Goal: Task Accomplishment & Management: Complete application form

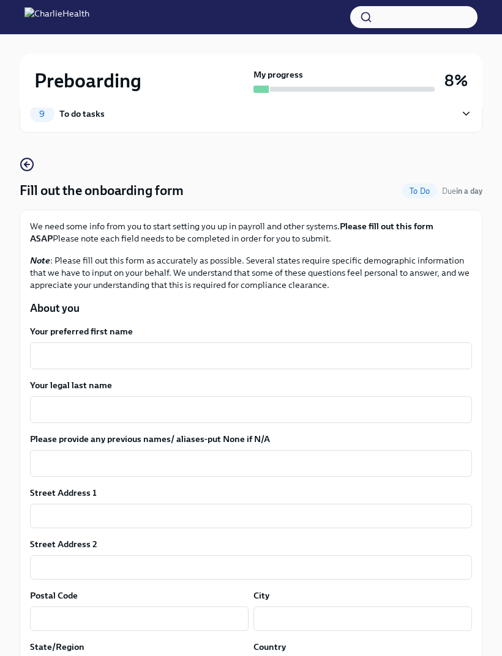
scroll to position [37, 0]
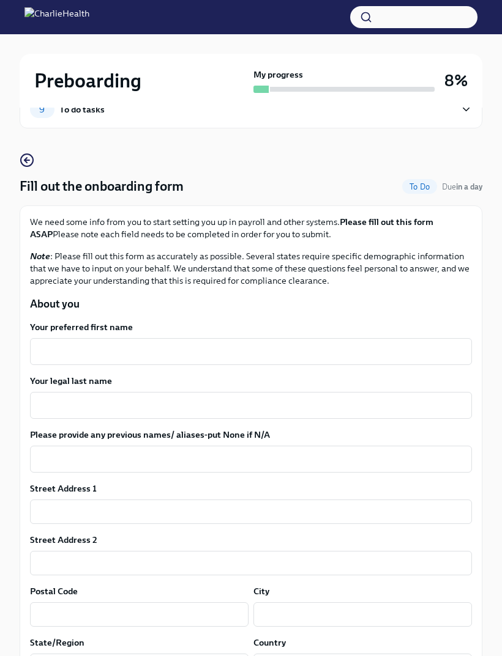
click at [262, 349] on textarea "Your preferred first name" at bounding box center [250, 351] width 427 height 15
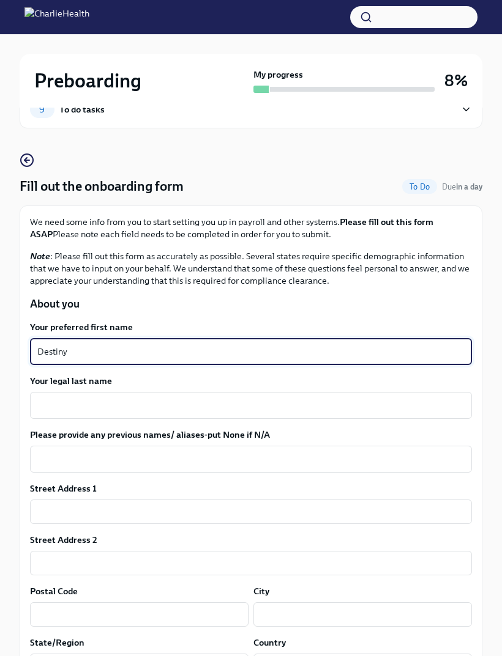
type textarea "Destiny"
click at [334, 399] on textarea "Your legal last name" at bounding box center [250, 405] width 427 height 15
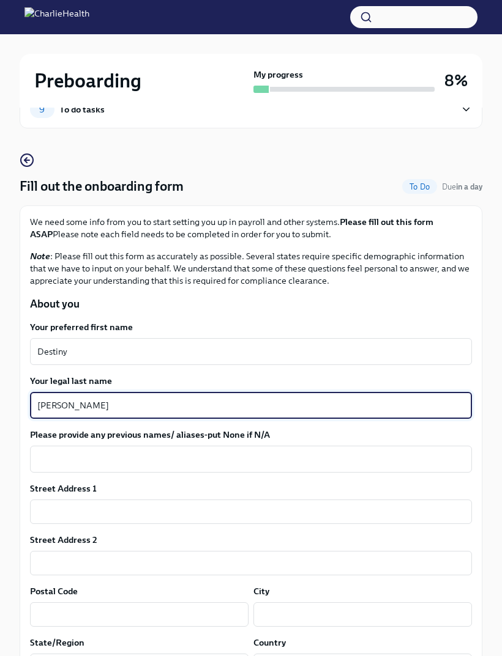
type textarea "[PERSON_NAME]"
click at [261, 520] on input "text" at bounding box center [251, 512] width 442 height 24
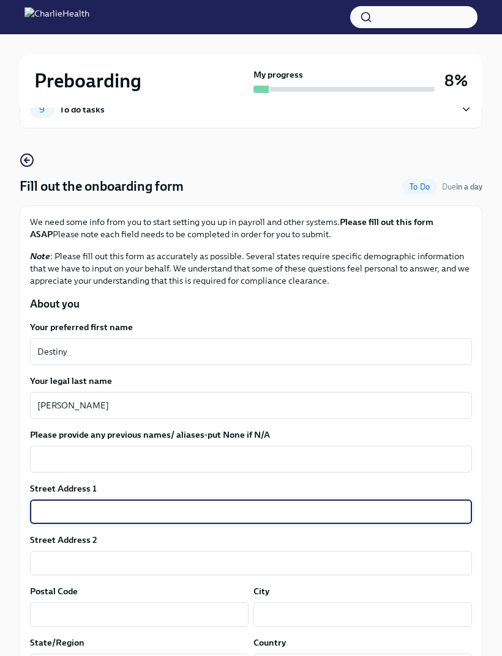
scroll to position [98, 0]
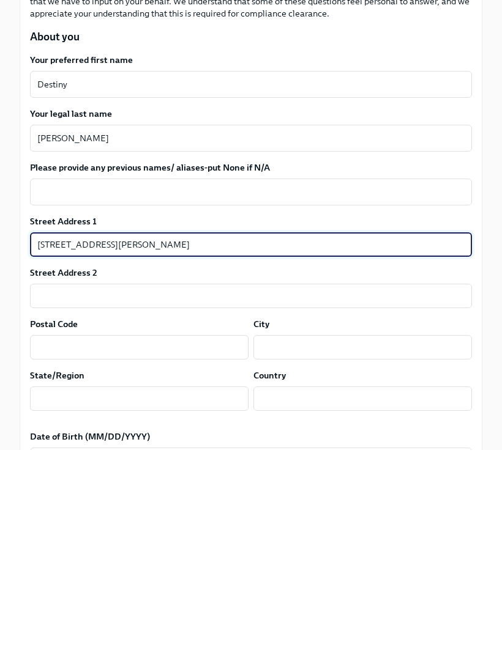
type input "[STREET_ADDRESS][PERSON_NAME]"
click at [199, 541] on input "text" at bounding box center [139, 553] width 218 height 24
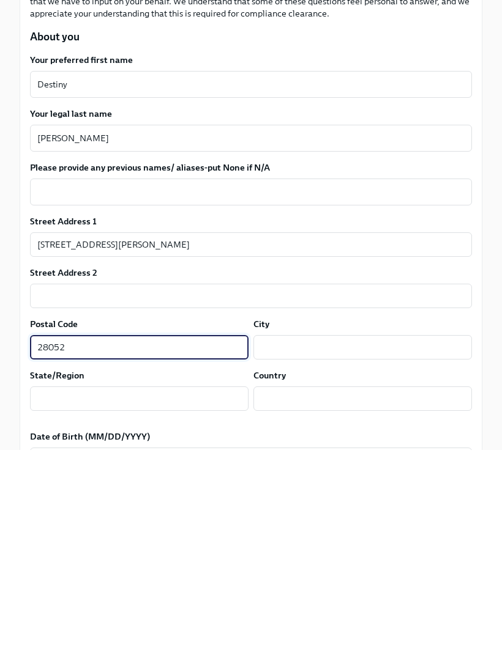
type input "28052"
click at [390, 541] on input "text" at bounding box center [362, 553] width 218 height 24
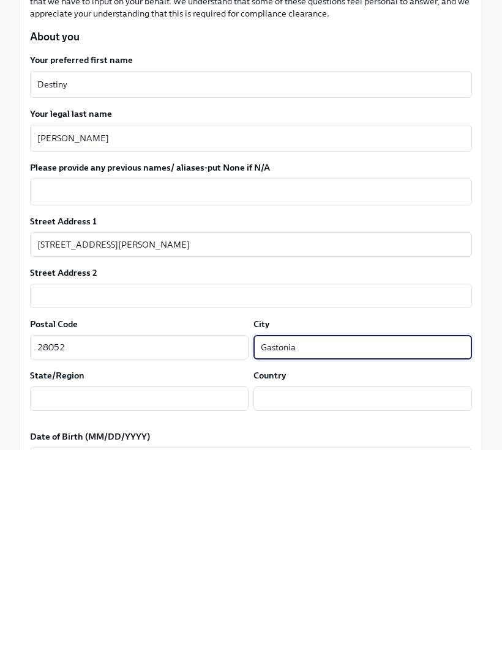
type input "Gastonia"
click at [201, 593] on input "text" at bounding box center [139, 605] width 218 height 24
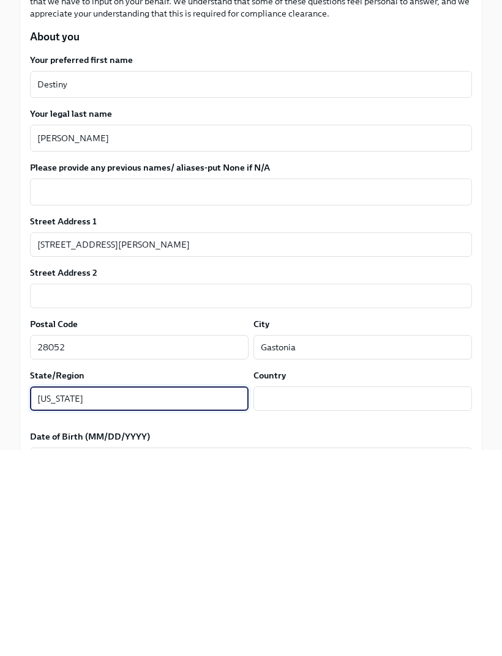
type input "[US_STATE]"
click at [372, 593] on input "text" at bounding box center [362, 605] width 218 height 24
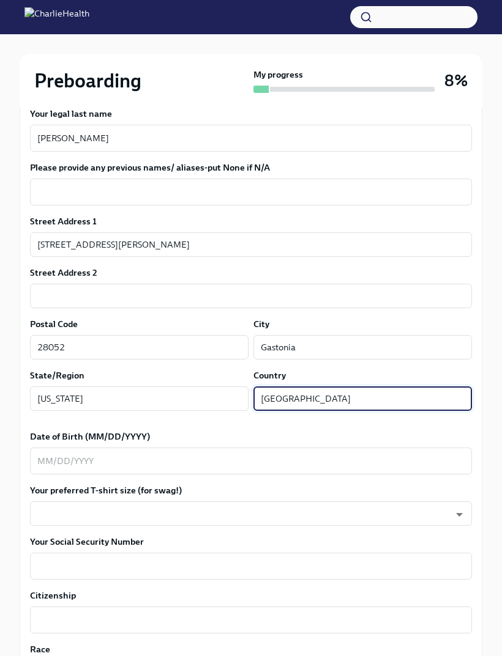
type input "[GEOGRAPHIC_DATA]"
click at [252, 459] on textarea "Date of Birth (MM/DD/YYYY)" at bounding box center [250, 461] width 427 height 15
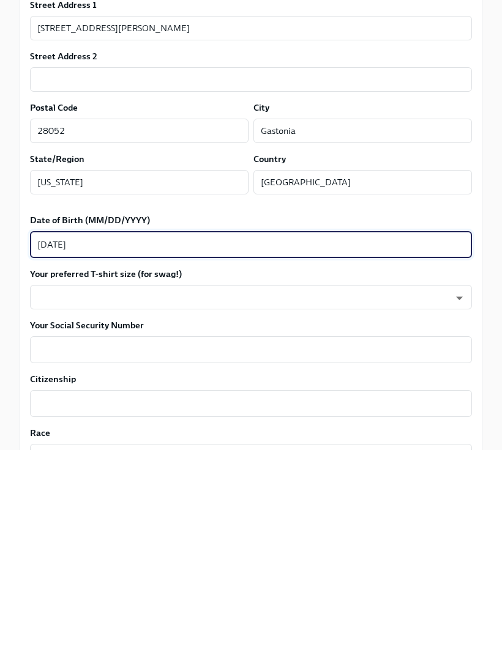
scroll to position [521, 0]
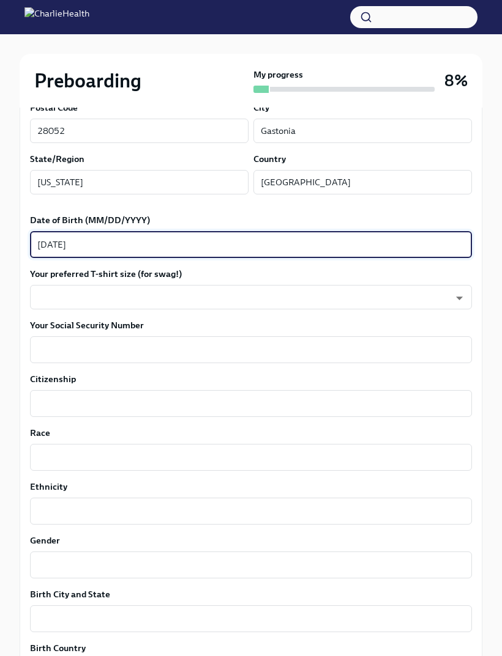
click at [431, 242] on textarea "[DATE]" at bounding box center [250, 244] width 427 height 15
type textarea "[DATE]"
click at [451, 288] on body "Preboarding My progress 8% 9 To do tasks Fill out the onboarding form To Do Due…" at bounding box center [251, 306] width 502 height 1655
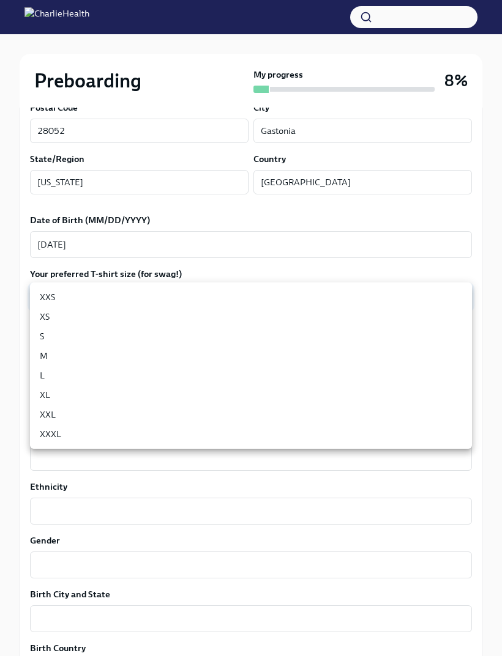
click at [92, 333] on li "S" at bounding box center [251, 337] width 442 height 20
type input "GYTm_qoab"
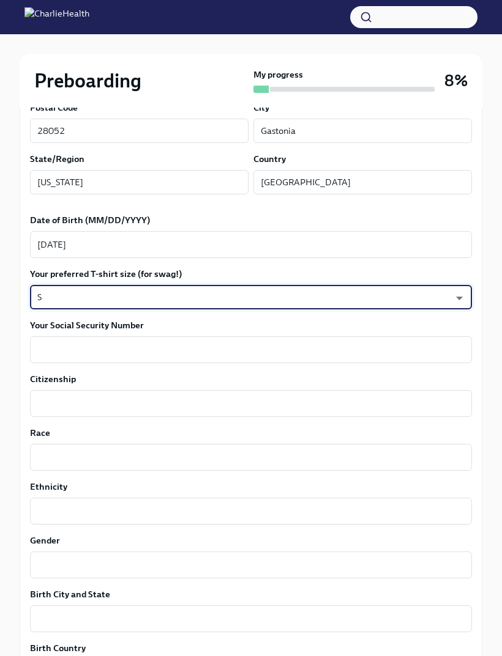
click at [295, 344] on textarea "Your Social Security Number" at bounding box center [250, 350] width 427 height 15
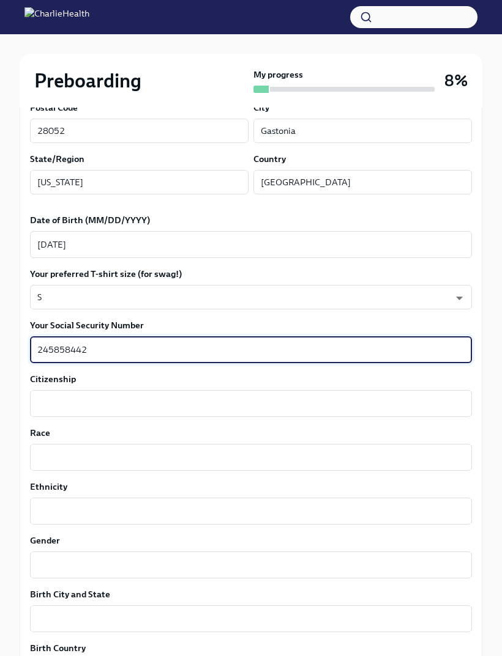
type textarea "245858442"
click at [437, 398] on textarea "Citizenship" at bounding box center [250, 403] width 427 height 15
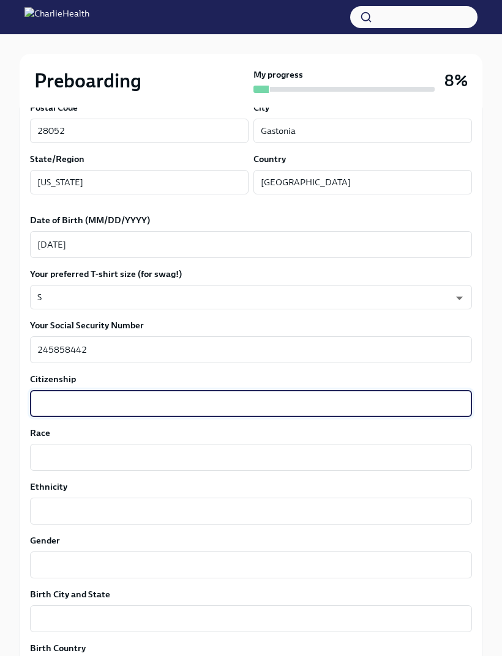
click at [477, 426] on div "We need some info from you to start setting you up in payroll and other systems…" at bounding box center [251, 387] width 462 height 1330
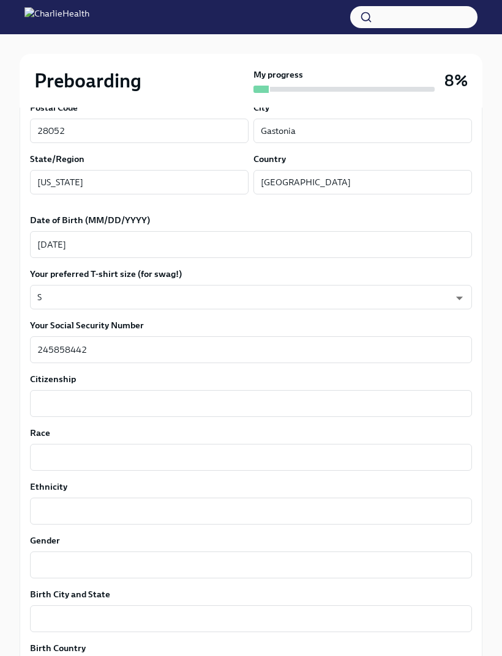
click at [356, 393] on div "x ​" at bounding box center [251, 403] width 442 height 27
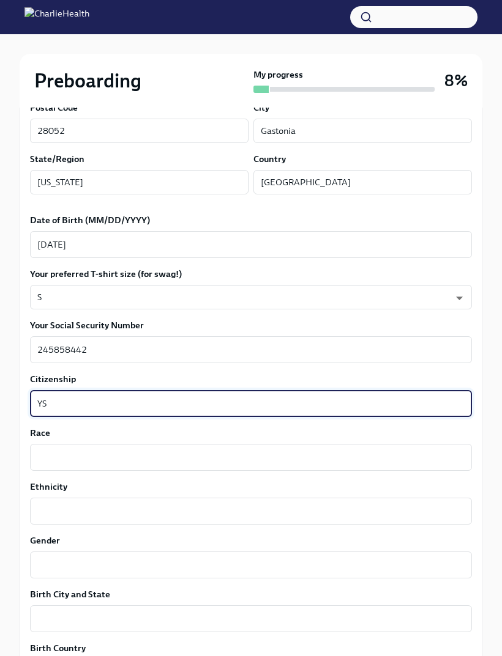
type textarea "Y"
type textarea "[DEMOGRAPHIC_DATA] Citizen"
click at [351, 464] on textarea "Race" at bounding box center [250, 457] width 427 height 15
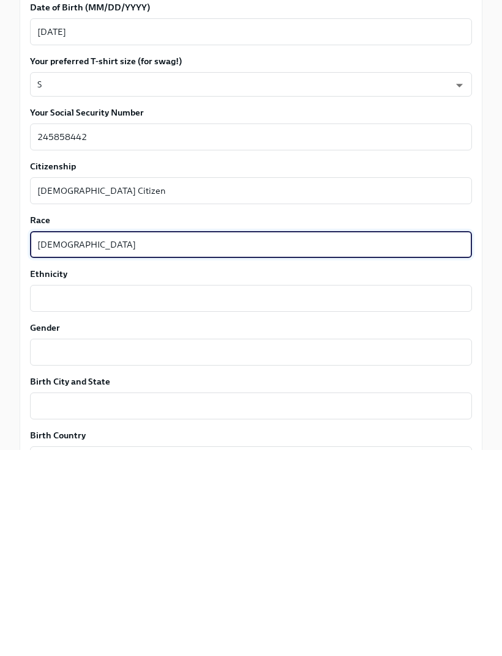
type textarea "[DEMOGRAPHIC_DATA]"
click at [394, 491] on div "x ​" at bounding box center [251, 504] width 442 height 27
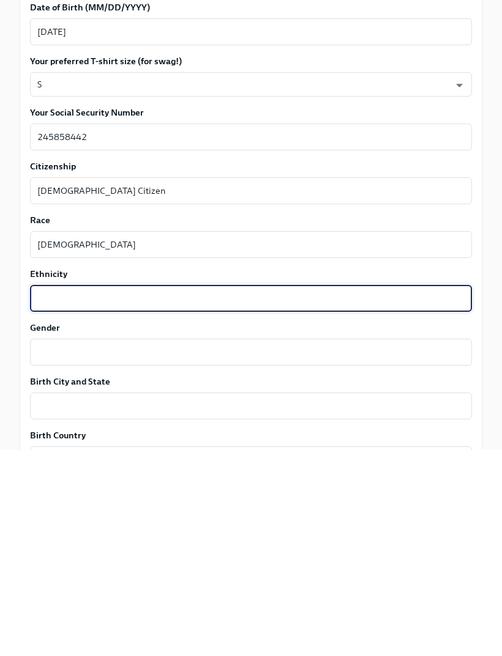
click at [339, 551] on textarea "Gender" at bounding box center [250, 558] width 427 height 15
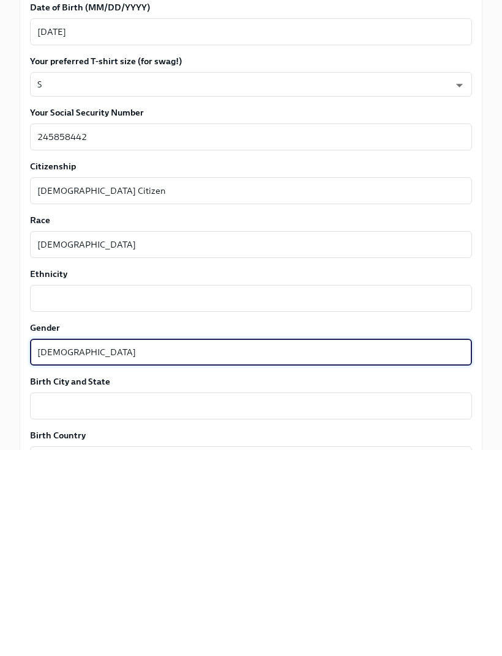
type textarea "[DEMOGRAPHIC_DATA]"
click at [330, 605] on textarea "Birth City and State" at bounding box center [250, 612] width 427 height 15
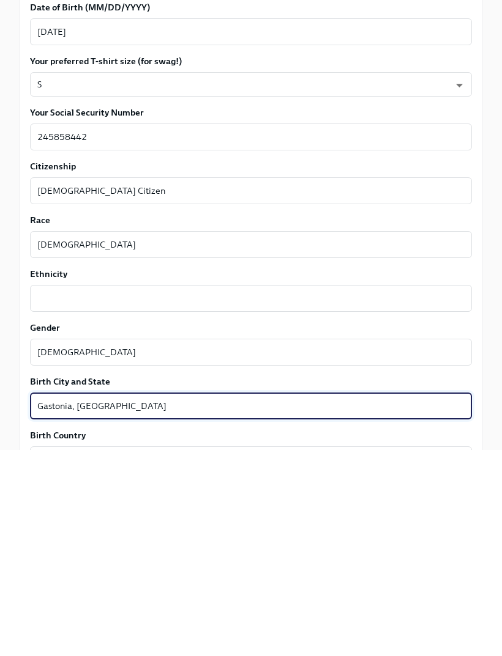
scroll to position [733, 0]
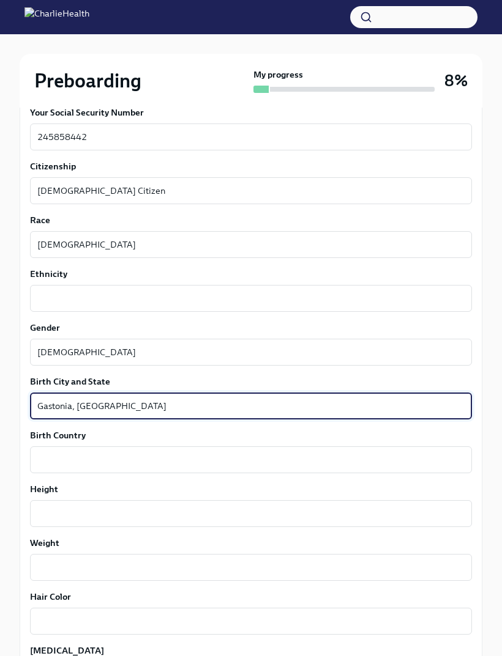
type textarea "Gastonia, [GEOGRAPHIC_DATA]"
click at [348, 440] on label "Birth Country" at bounding box center [251, 435] width 442 height 12
click at [348, 453] on textarea "Birth Country" at bounding box center [250, 460] width 427 height 15
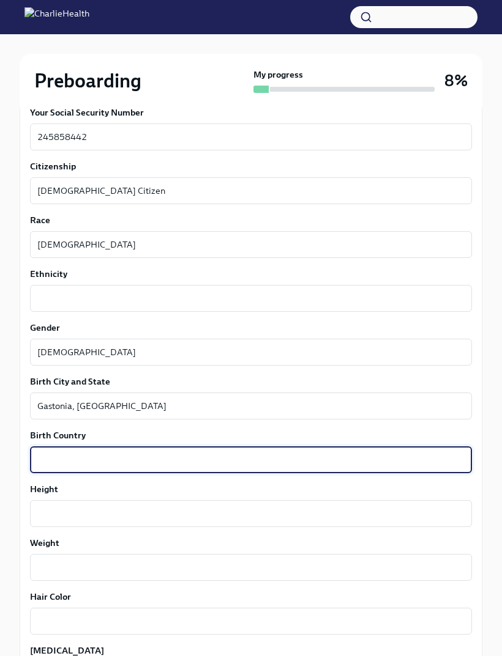
scroll to position [743, 0]
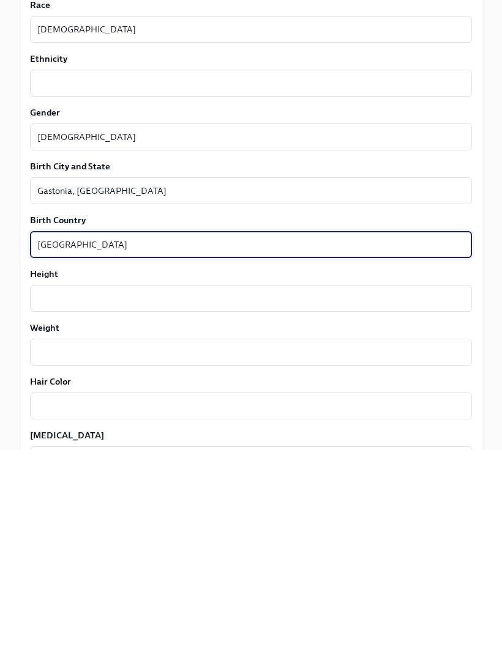
type textarea "[GEOGRAPHIC_DATA]"
click at [427, 497] on textarea "Height" at bounding box center [250, 504] width 427 height 15
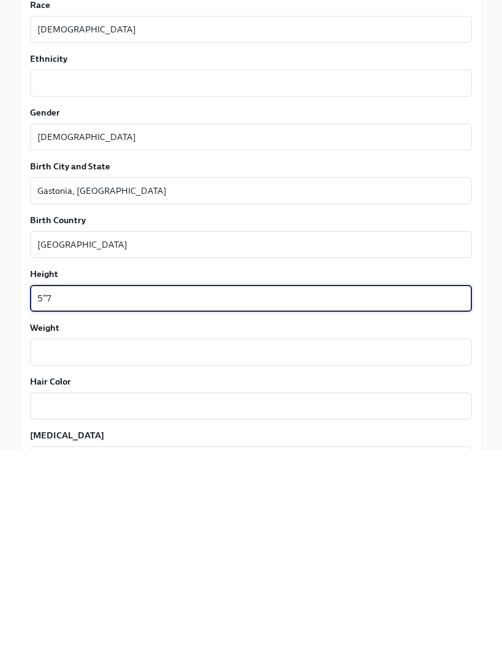
type textarea "5”7"
click at [430, 551] on textarea "Weight" at bounding box center [250, 558] width 427 height 15
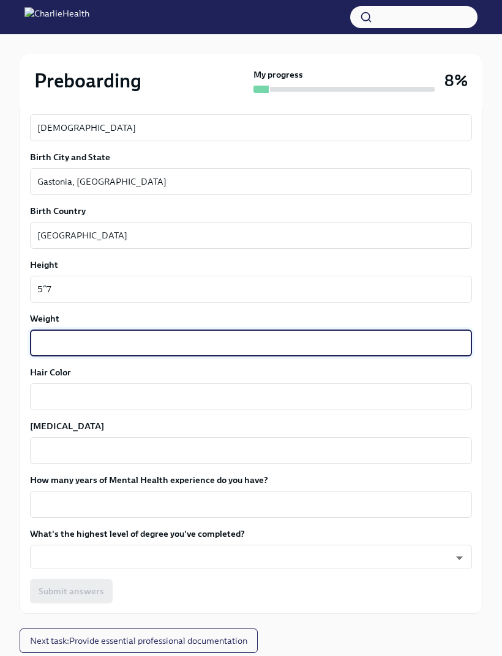
scroll to position [960, 0]
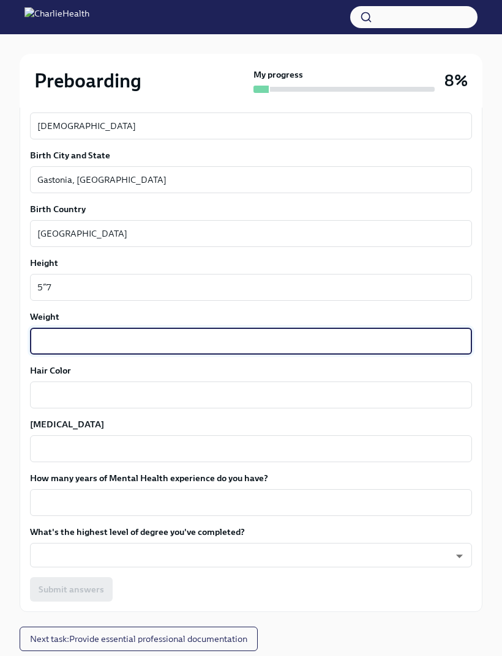
click at [422, 401] on textarea "Hair Color" at bounding box center [250, 395] width 427 height 15
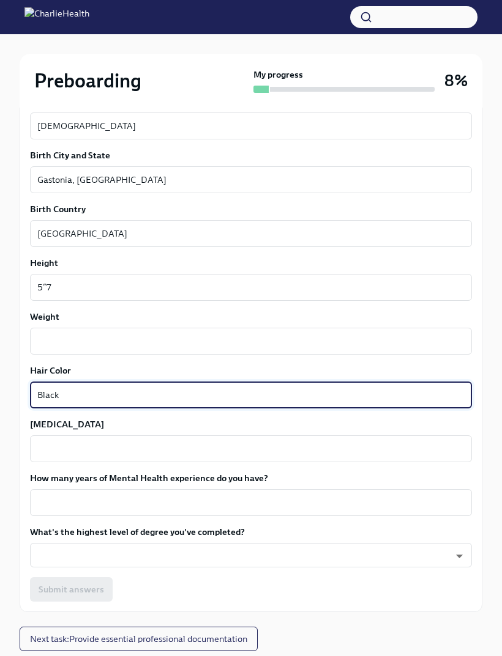
type textarea "Black"
click at [404, 347] on textarea "Weight" at bounding box center [250, 341] width 427 height 15
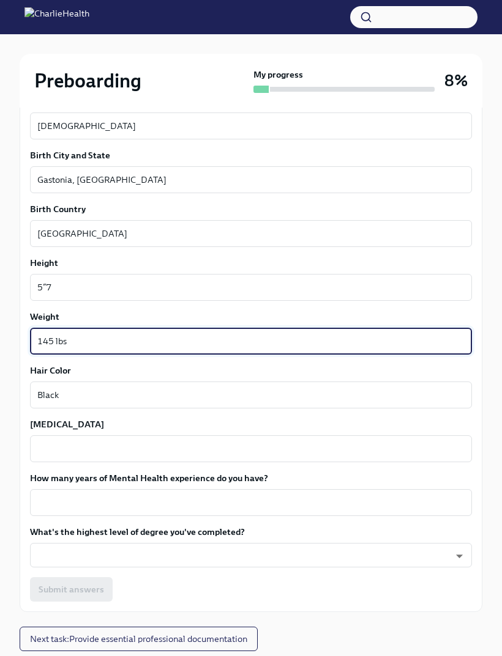
type textarea "145 lbs"
click at [386, 455] on textarea "[MEDICAL_DATA]" at bounding box center [250, 449] width 427 height 15
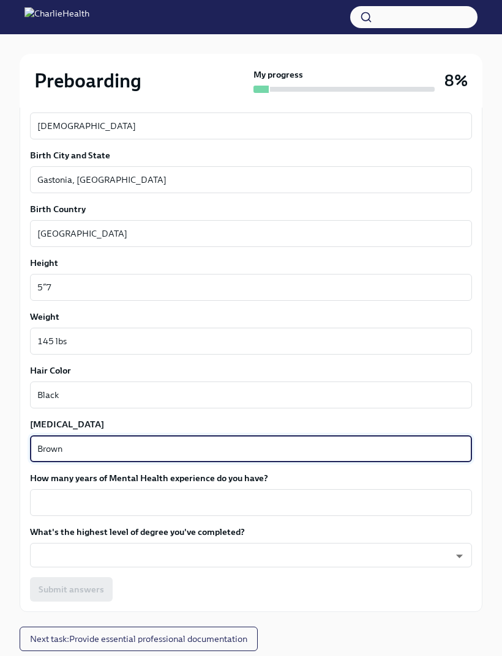
type textarea "Brown"
click at [425, 505] on textarea "How many years of Mental Health experience do you have?" at bounding box center [250, 503] width 427 height 15
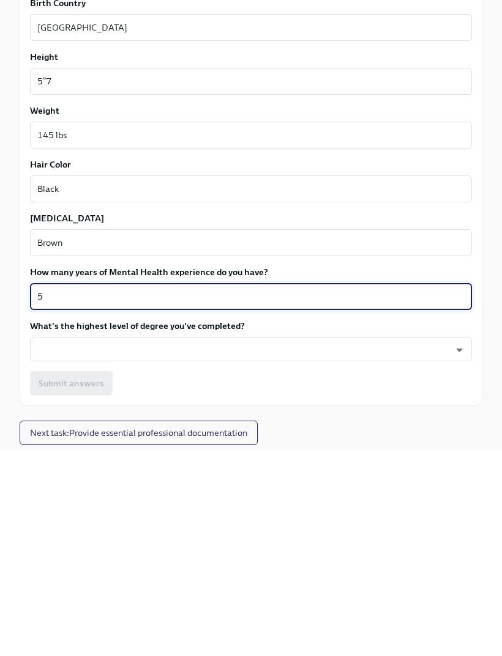
scroll to position [999, 0]
type textarea "5+"
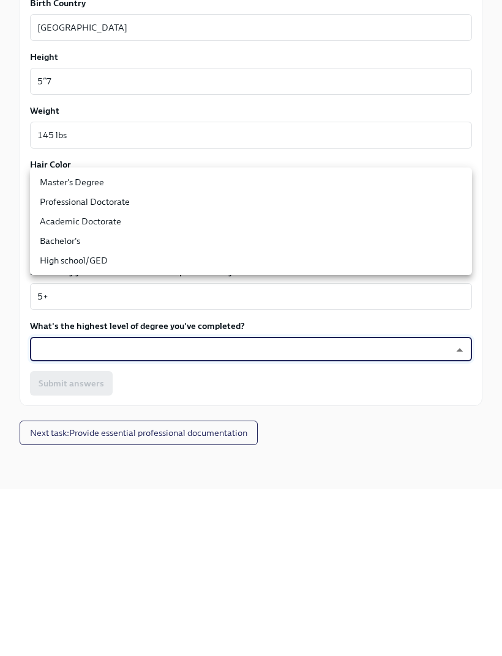
scroll to position [960, 0]
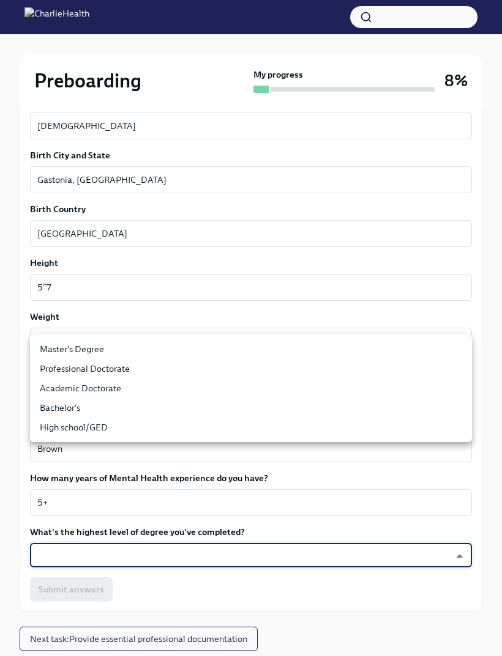
click at [320, 343] on li "Master's Degree" at bounding box center [251, 350] width 442 height 20
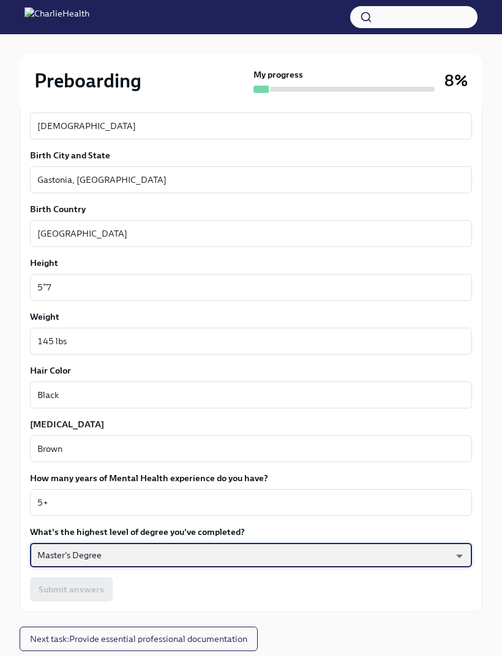
type input "2vBr-ghkD"
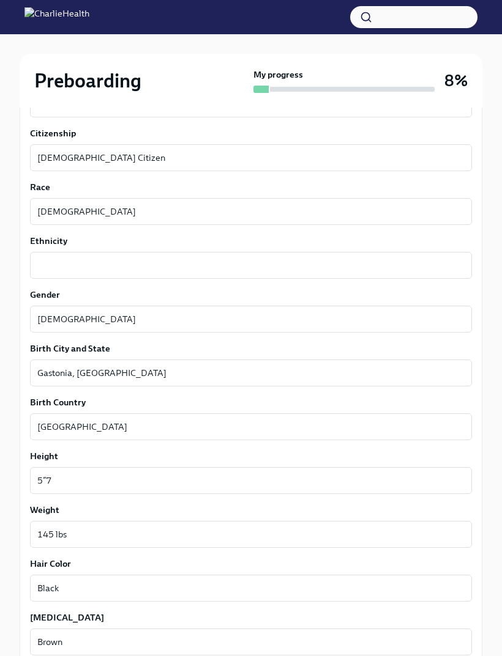
scroll to position [764, 0]
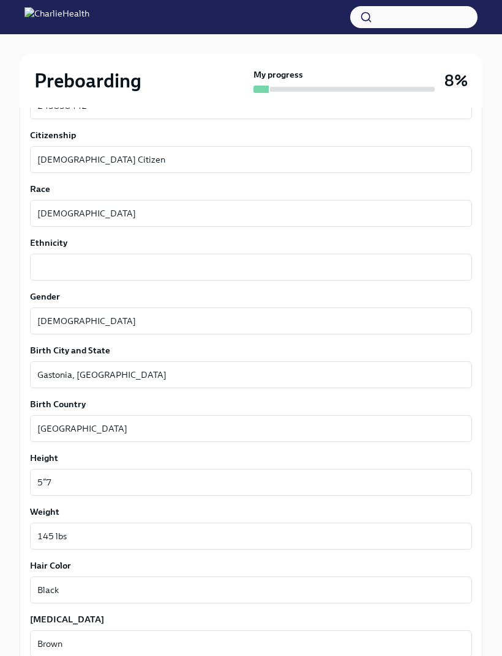
click at [431, 264] on textarea "Ethnicity" at bounding box center [250, 268] width 427 height 15
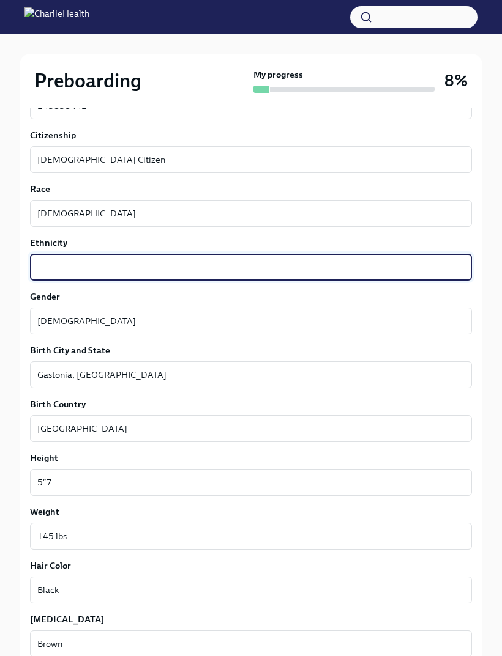
click at [282, 266] on textarea "Ethnicity" at bounding box center [250, 268] width 427 height 15
click at [151, 268] on textarea "[DEMOGRAPHIC_DATA] (non-Latino)" at bounding box center [250, 268] width 427 height 15
click at [149, 267] on textarea "[DEMOGRAPHIC_DATA] (non-Latino)" at bounding box center [250, 268] width 427 height 15
click at [210, 263] on textarea "[DEMOGRAPHIC_DATA] (non-Hispanic)" at bounding box center [250, 268] width 427 height 15
click at [121, 270] on textarea "[DEMOGRAPHIC_DATA] (non-Hispanic)" at bounding box center [250, 268] width 427 height 15
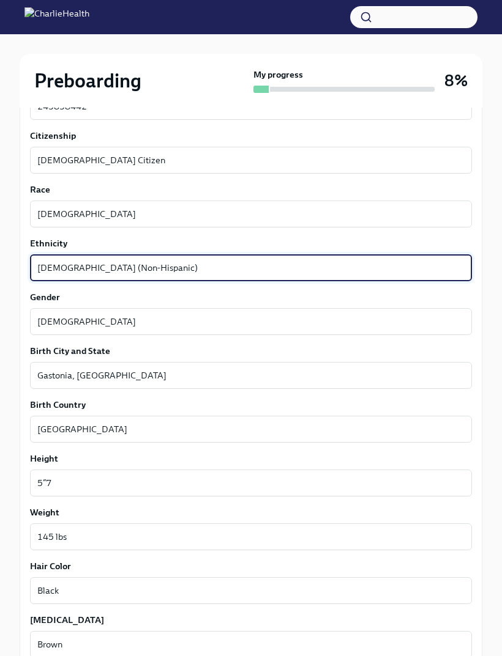
click at [152, 272] on textarea "[DEMOGRAPHIC_DATA] (Non-Hispanic)" at bounding box center [250, 268] width 427 height 15
type textarea "[DEMOGRAPHIC_DATA] (Non-Hispanic)"
click at [480, 204] on div "We need some info from you to start setting you up in payroll and other systems…" at bounding box center [251, 143] width 462 height 1330
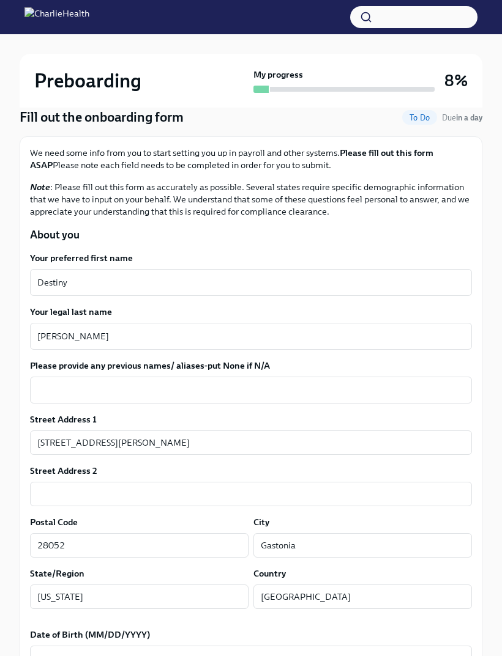
scroll to position [107, 0]
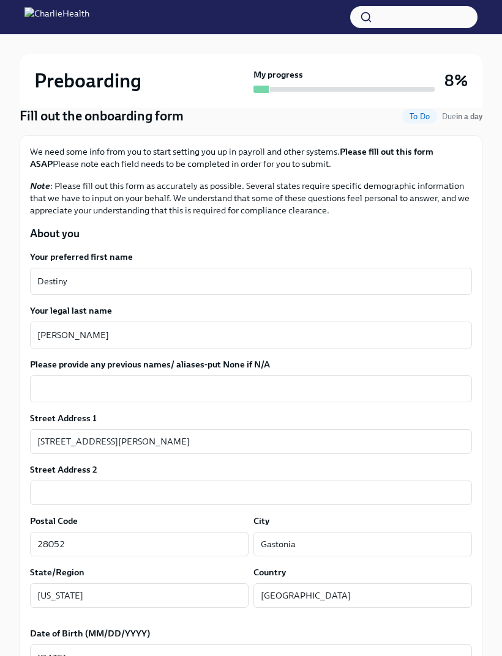
click at [357, 395] on textarea "Please provide any previous names/ aliases-put None if N/A" at bounding box center [250, 389] width 427 height 15
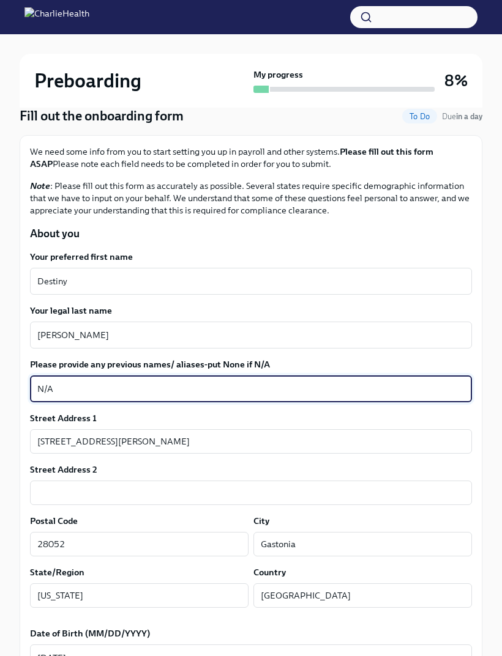
type textarea "N/A"
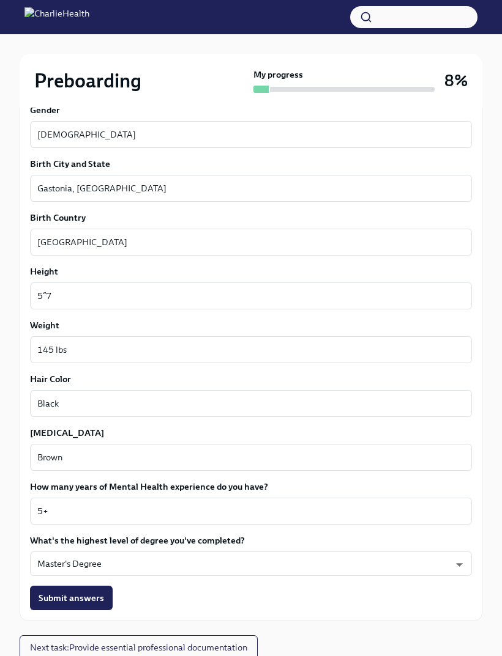
scroll to position [960, 0]
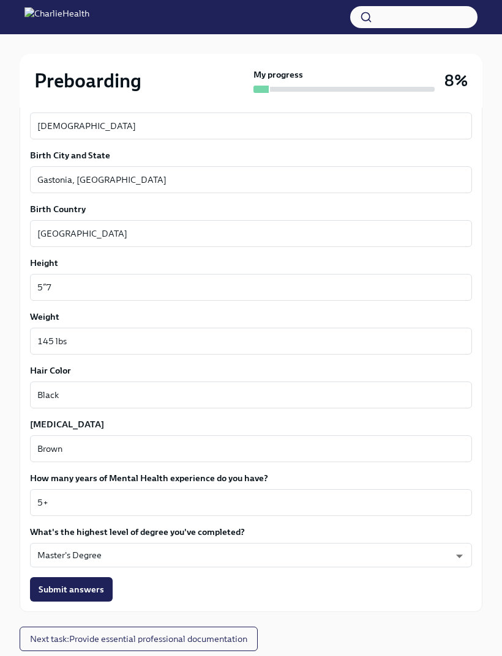
click at [87, 591] on span "Submit answers" at bounding box center [71, 590] width 65 height 12
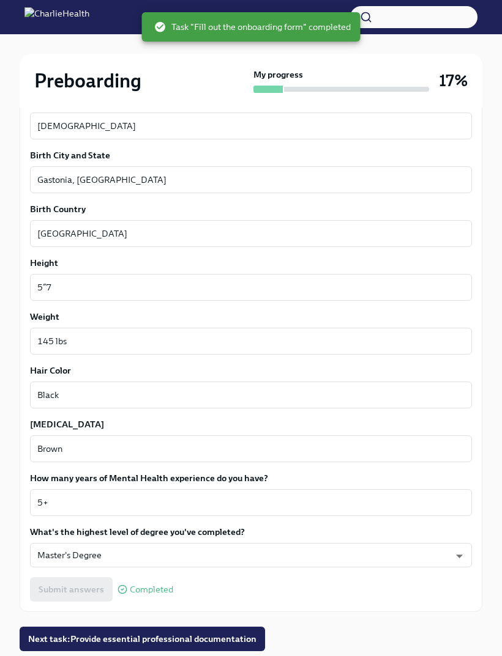
click at [214, 646] on button "Next task : Provide essential professional documentation" at bounding box center [142, 639] width 245 height 24
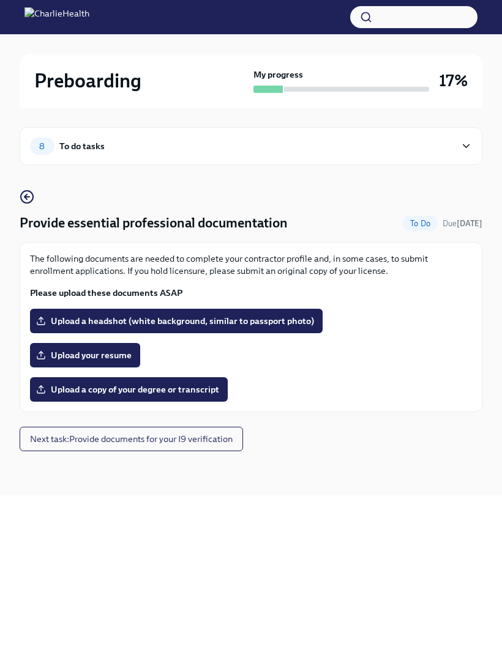
click at [286, 310] on label "Upload a headshot (white background, similar to passport photo)" at bounding box center [176, 321] width 292 height 24
click at [0, 0] on input "Upload a headshot (white background, similar to passport photo)" at bounding box center [0, 0] width 0 height 0
click at [246, 316] on span "Upload a headshot (white background, similar to passport photo)" at bounding box center [176, 321] width 275 height 12
click at [0, 0] on input "Upload a headshot (white background, similar to passport photo)" at bounding box center [0, 0] width 0 height 0
click at [182, 450] on button "Next task : Provide documents for your I9 verification" at bounding box center [131, 439] width 223 height 24
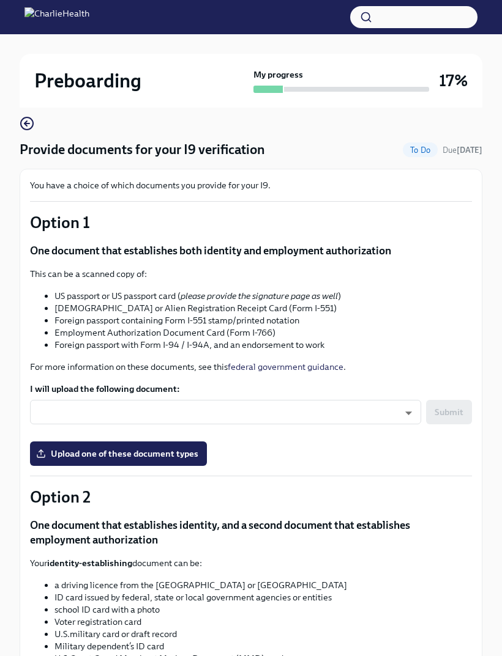
scroll to position [49, 0]
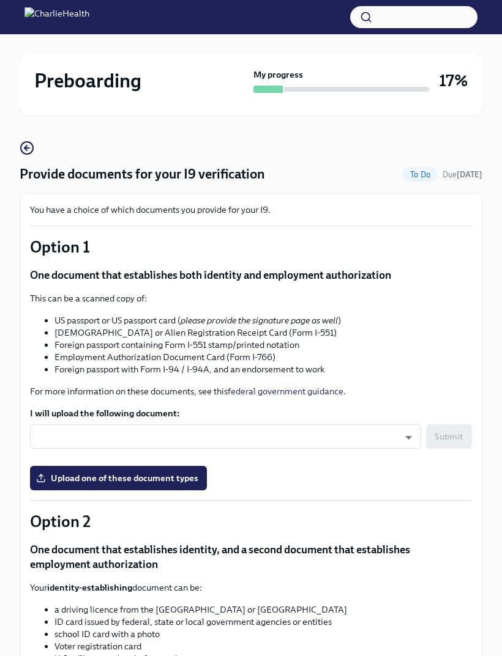
click at [373, 440] on body "Preboarding My progress 17% 8 To do tasks Provide documents for your I9 verific…" at bounding box center [251, 500] width 502 height 1099
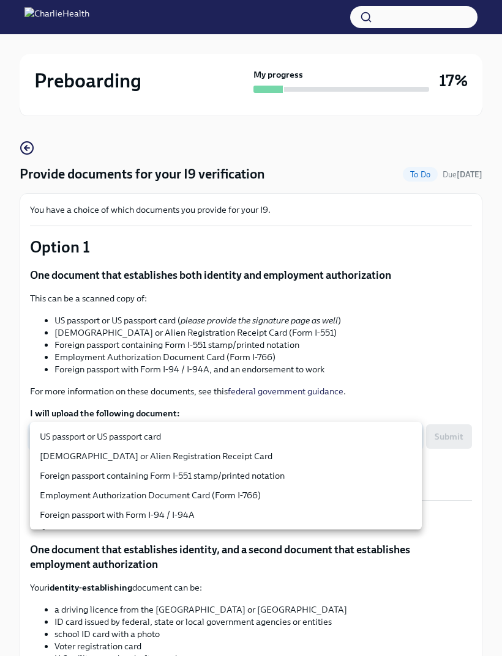
click at [409, 327] on div at bounding box center [251, 328] width 502 height 656
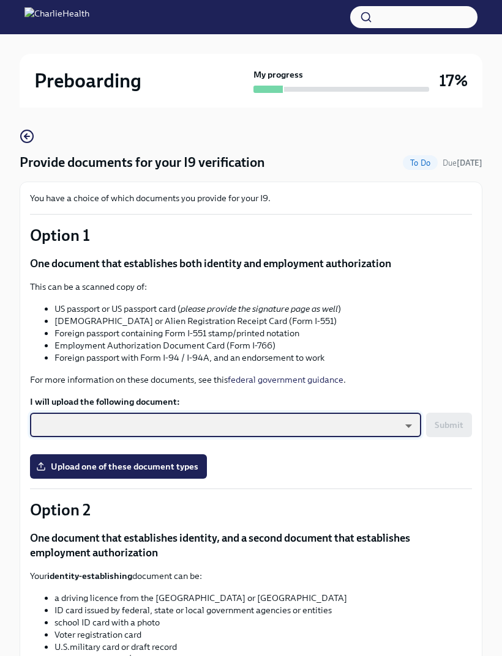
scroll to position [0, 0]
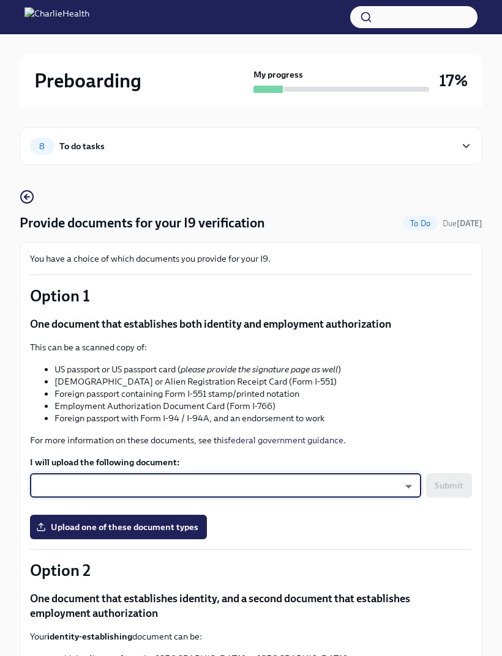
click at [34, 188] on div "8 To do tasks Provide documents for your I9 verification To Do Due [DATE] You h…" at bounding box center [251, 603] width 462 height 991
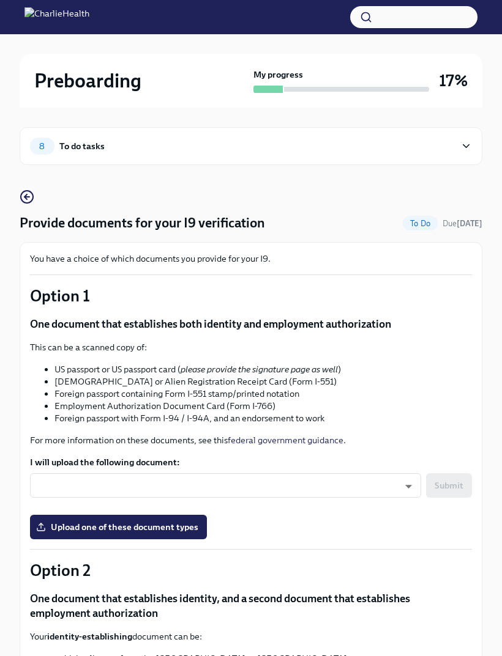
click at [32, 198] on circle "button" at bounding box center [27, 197] width 12 height 12
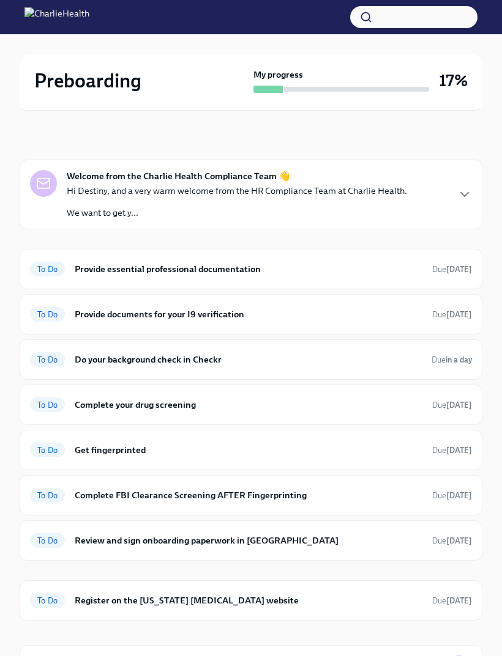
click at [442, 442] on div "To Do Get fingerprinted Due [DATE]" at bounding box center [251, 450] width 442 height 20
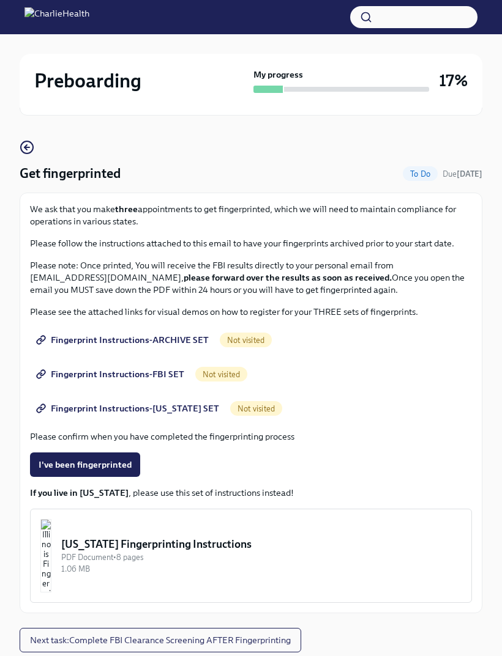
scroll to position [51, 0]
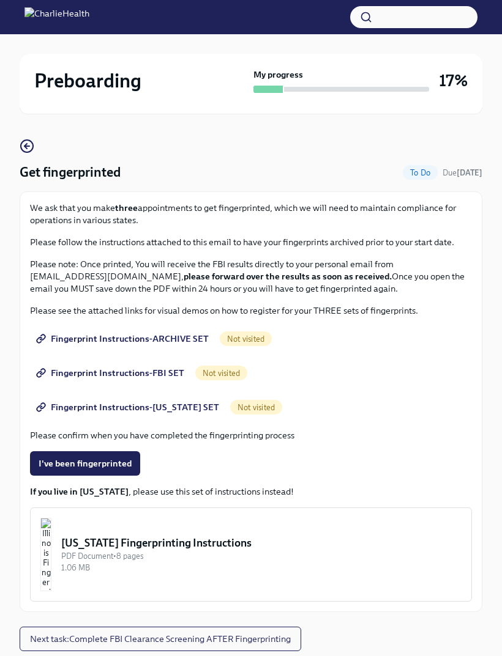
click at [139, 338] on span "Fingerprint Instructions-ARCHIVE SET" at bounding box center [124, 339] width 170 height 12
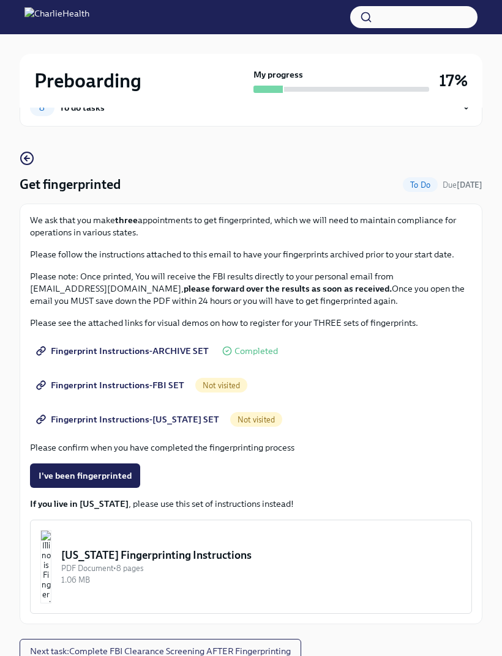
scroll to position [40, 0]
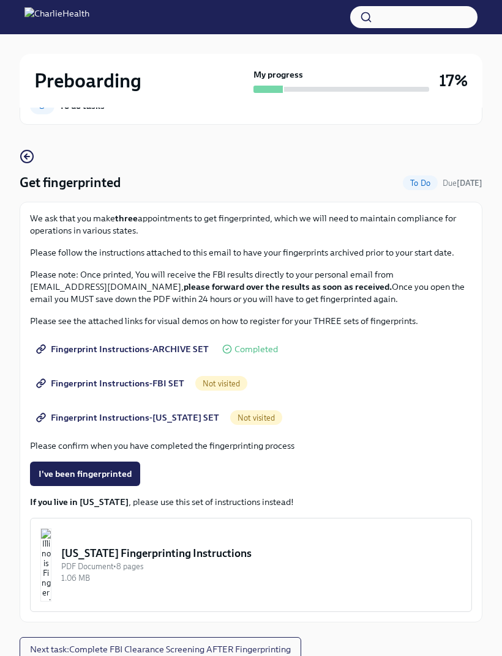
click at [132, 384] on span "Fingerprint Instructions-FBI SET" at bounding box center [112, 383] width 146 height 12
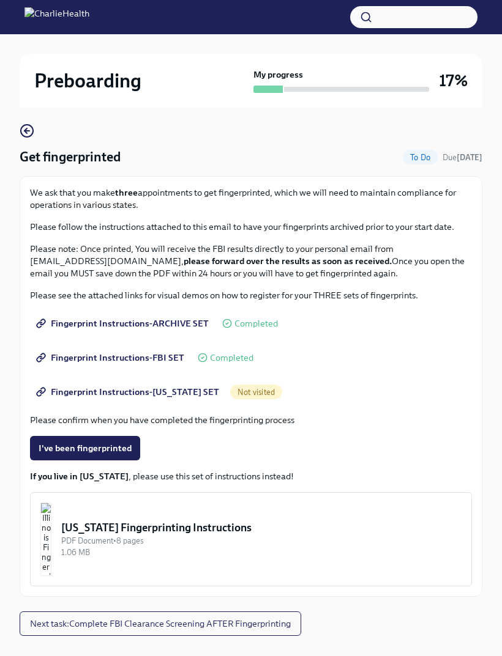
scroll to position [0, 0]
